Goal: Communication & Community: Answer question/provide support

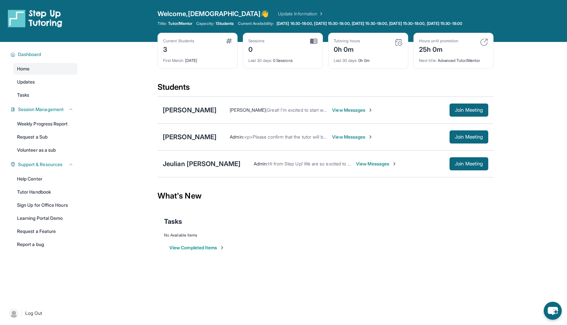
click at [359, 167] on span "View Messages" at bounding box center [376, 164] width 41 height 7
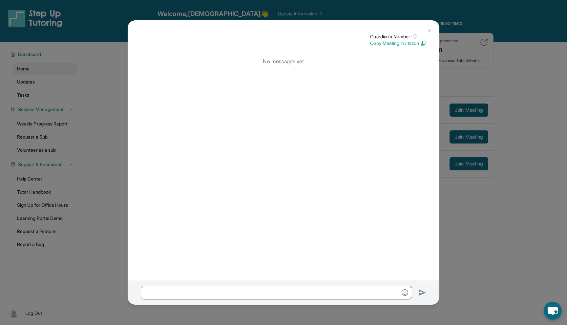
click at [431, 28] on img at bounding box center [429, 30] width 5 height 5
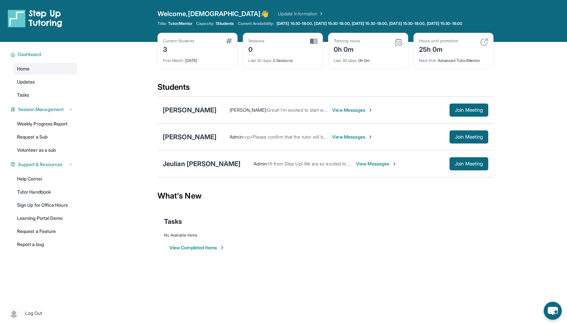
click at [218, 169] on div "Jeulian [PERSON_NAME]" at bounding box center [202, 163] width 78 height 9
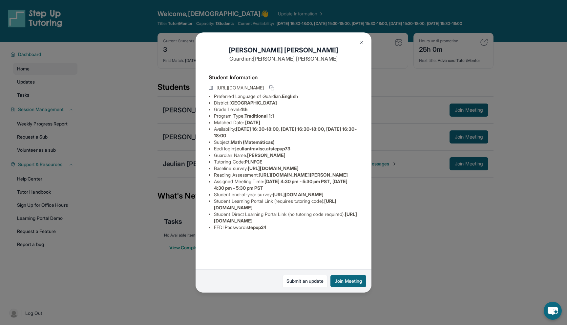
click at [362, 40] on img at bounding box center [361, 42] width 5 height 5
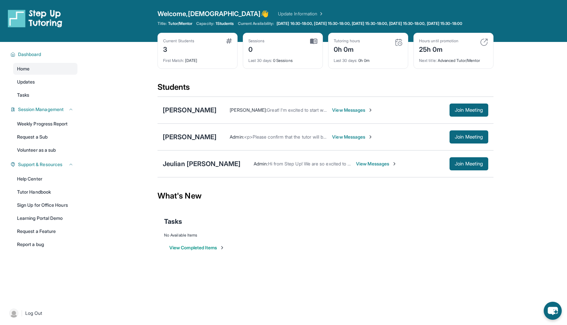
click at [363, 167] on span "View Messages" at bounding box center [376, 164] width 41 height 7
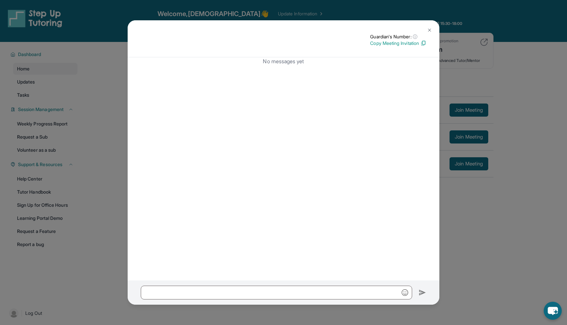
scroll to position [47, 0]
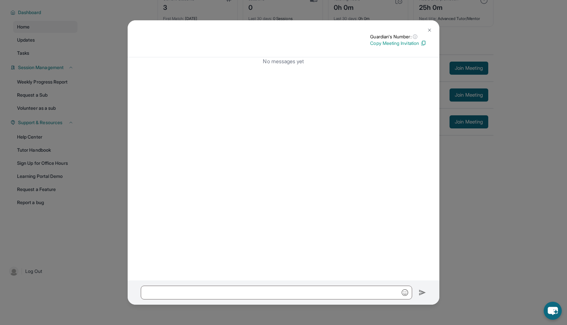
click at [430, 29] on img at bounding box center [429, 30] width 5 height 5
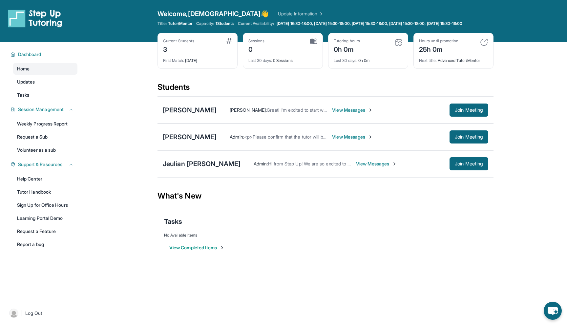
click at [370, 167] on span "View Messages" at bounding box center [376, 164] width 41 height 7
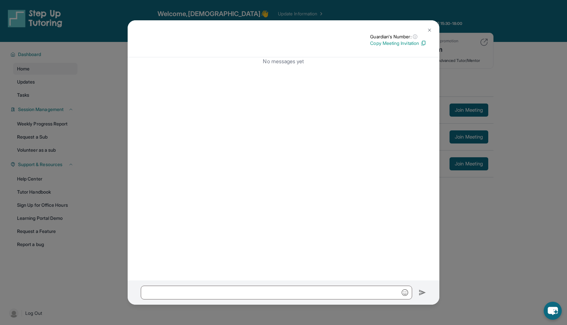
scroll to position [47, 0]
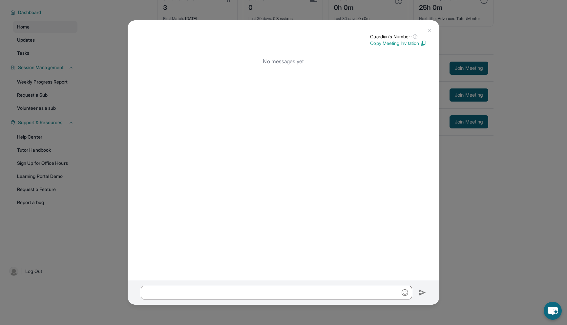
click at [431, 31] on img at bounding box center [429, 30] width 5 height 5
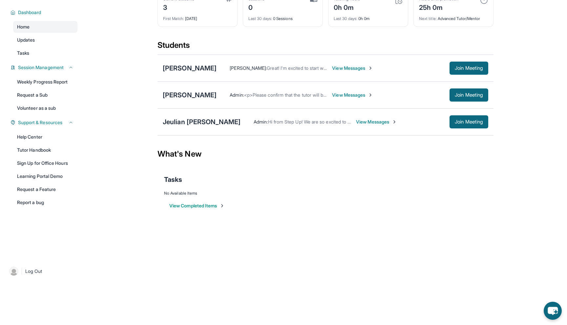
click at [353, 98] on div "Admin : <p>Please confirm that the tutor will be able to attend your first assi…" at bounding box center [353, 95] width 272 height 13
click at [349, 95] on span "View Messages" at bounding box center [352, 95] width 41 height 7
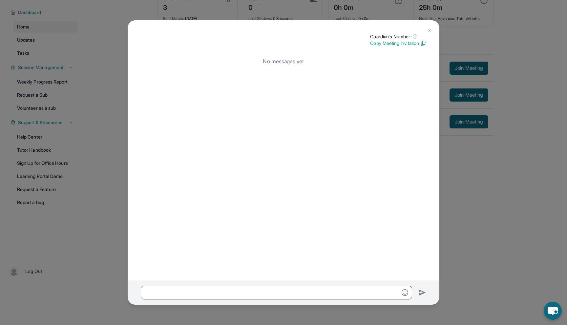
scroll to position [0, 0]
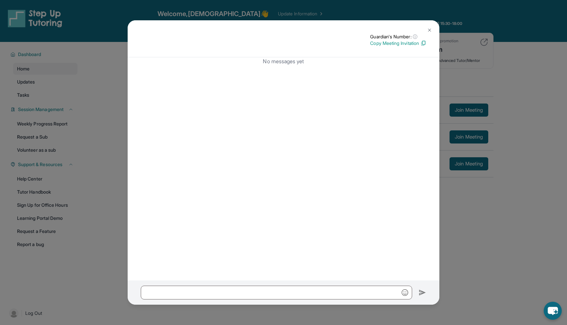
click at [431, 29] on img at bounding box center [429, 30] width 5 height 5
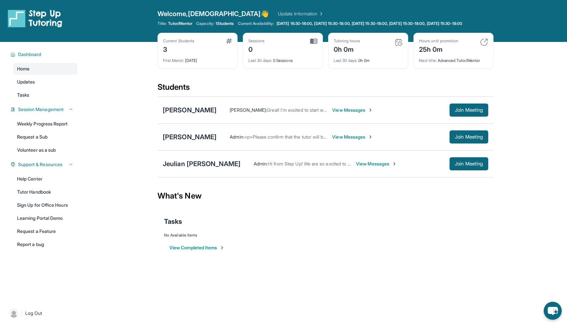
click at [367, 114] on span "View Messages" at bounding box center [352, 110] width 41 height 7
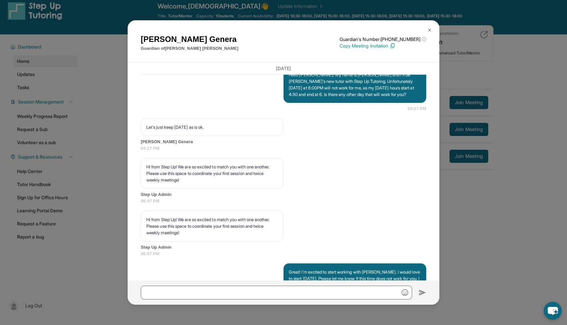
scroll to position [523, 0]
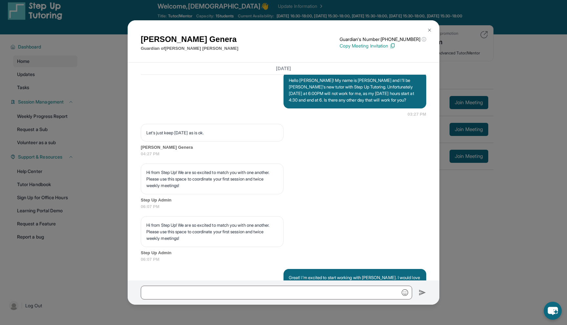
click at [428, 25] on button at bounding box center [429, 30] width 13 height 13
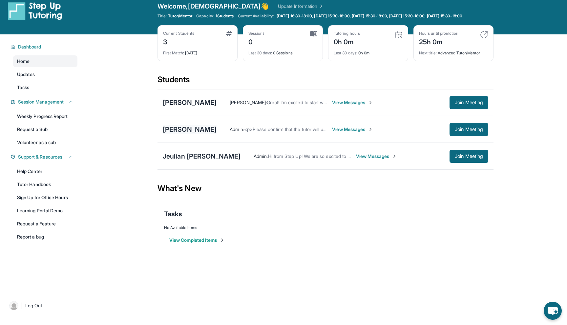
click at [183, 134] on div "Aiden Nguyen" at bounding box center [190, 129] width 54 height 9
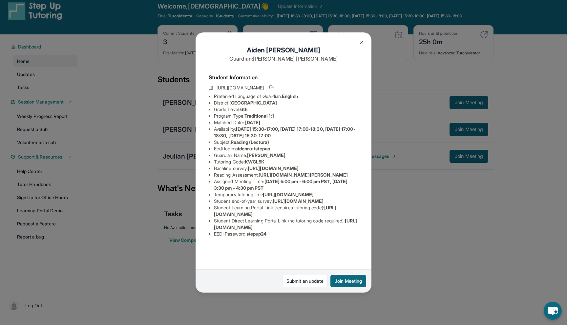
scroll to position [12, 0]
click at [364, 38] on button at bounding box center [361, 42] width 13 height 13
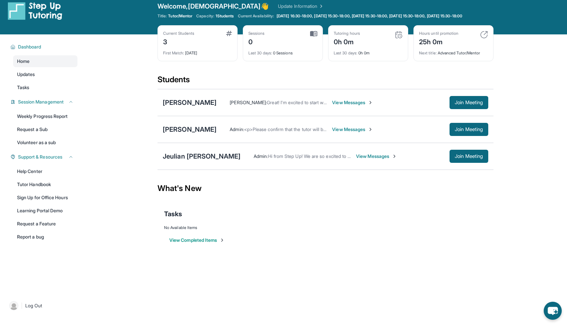
scroll to position [28, 0]
